Goal: Information Seeking & Learning: Learn about a topic

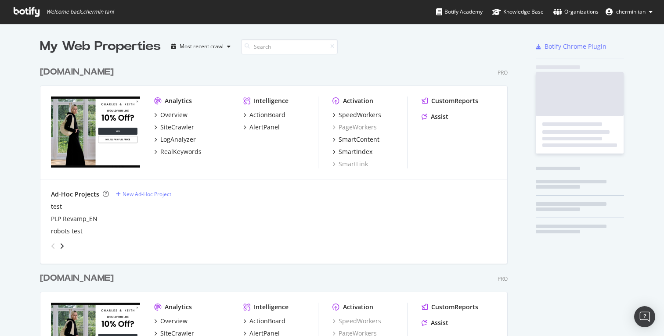
scroll to position [520, 468]
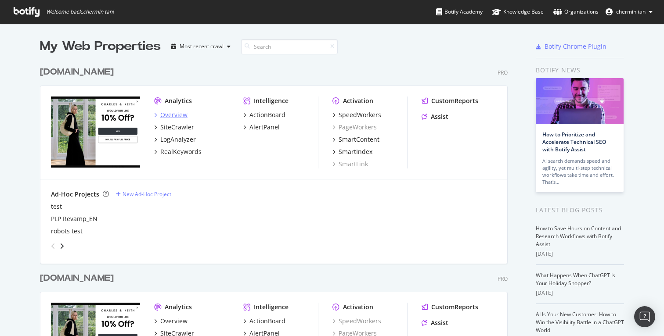
click at [177, 114] on div "Overview" at bounding box center [173, 115] width 27 height 9
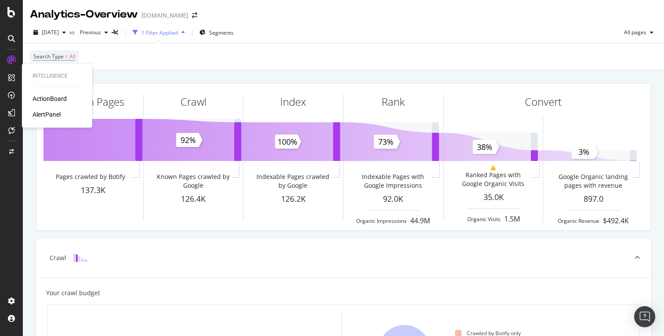
click at [59, 97] on div "ActionBoard" at bounding box center [50, 98] width 34 height 9
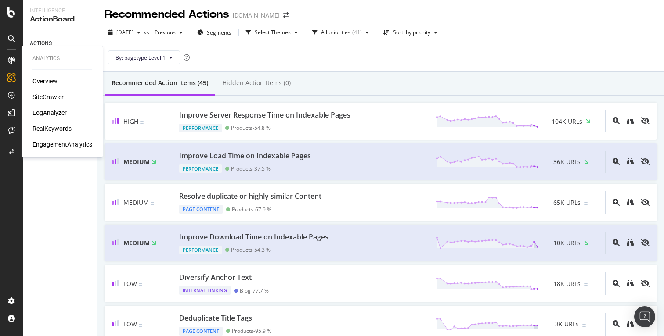
click at [57, 127] on div "RealKeywords" at bounding box center [52, 128] width 39 height 9
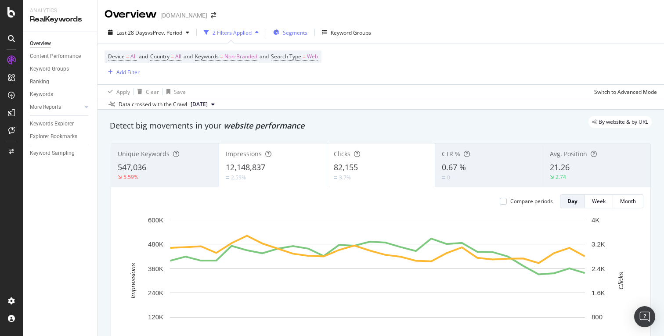
click at [294, 33] on span "Segments" at bounding box center [295, 32] width 25 height 7
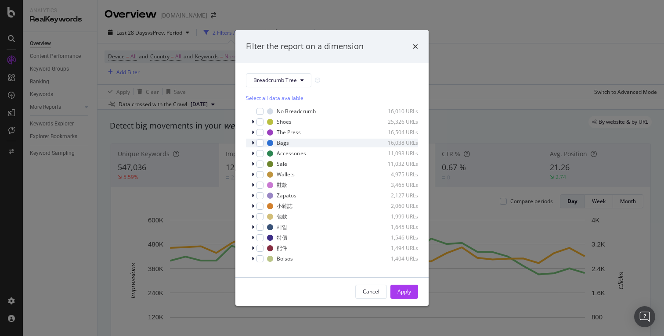
click at [254, 141] on icon "modal" at bounding box center [253, 143] width 3 height 5
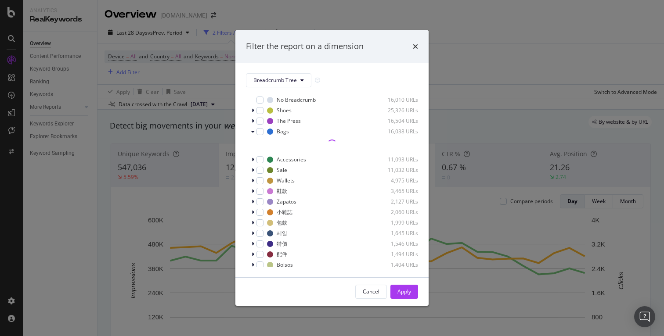
scroll to position [18, 0]
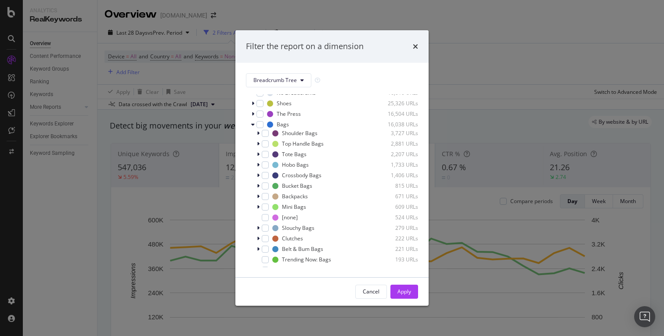
click at [421, 41] on div "Filter the report on a dimension" at bounding box center [331, 46] width 193 height 33
click at [420, 41] on div "Filter the report on a dimension" at bounding box center [331, 46] width 193 height 33
click at [418, 42] on div "Filter the report on a dimension" at bounding box center [331, 46] width 193 height 33
click at [413, 44] on icon "times" at bounding box center [415, 46] width 5 height 7
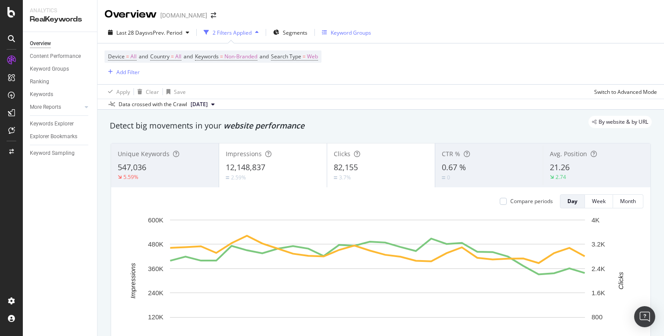
click at [345, 32] on div "Keyword Groups" at bounding box center [351, 32] width 40 height 7
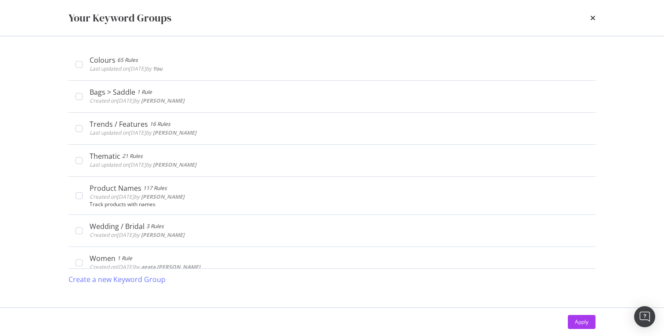
scroll to position [1587, 0]
